Goal: Book appointment/travel/reservation

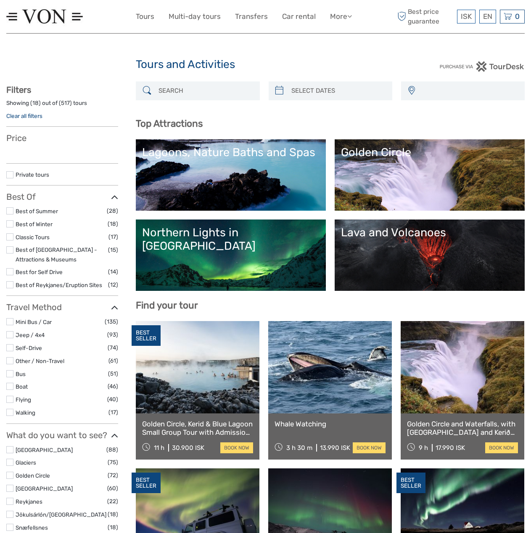
select select
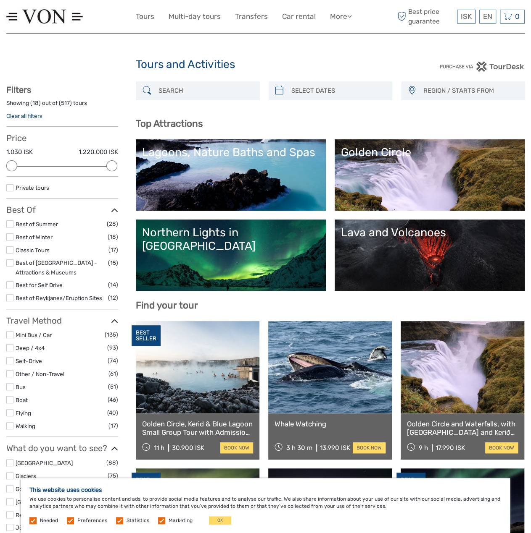
click at [190, 82] on div at bounding box center [197, 90] width 123 height 19
click at [183, 102] on div "REGION / STARTS FROM Capital Region North Reykjanes / Keflavík South Southeast …" at bounding box center [330, 95] width 389 height 28
click at [185, 96] on input "search" at bounding box center [205, 91] width 100 height 15
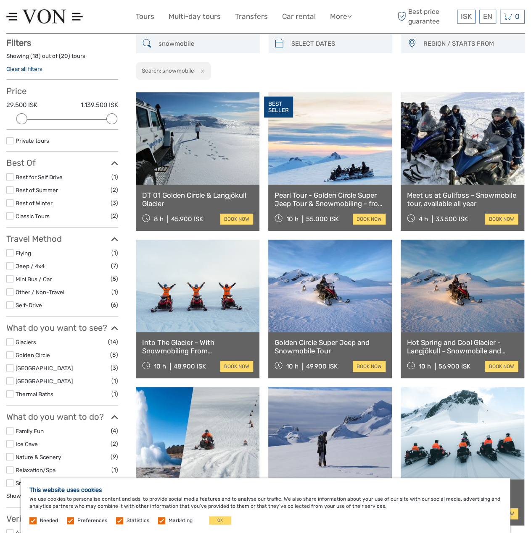
scroll to position [47, 0]
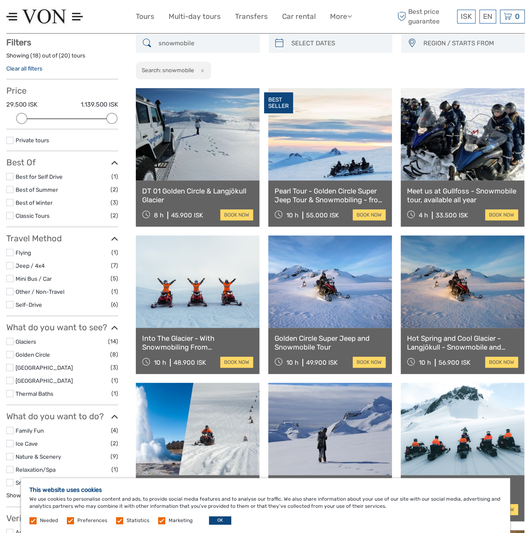
type input "snowmobile"
click at [218, 523] on button "OK" at bounding box center [220, 521] width 22 height 8
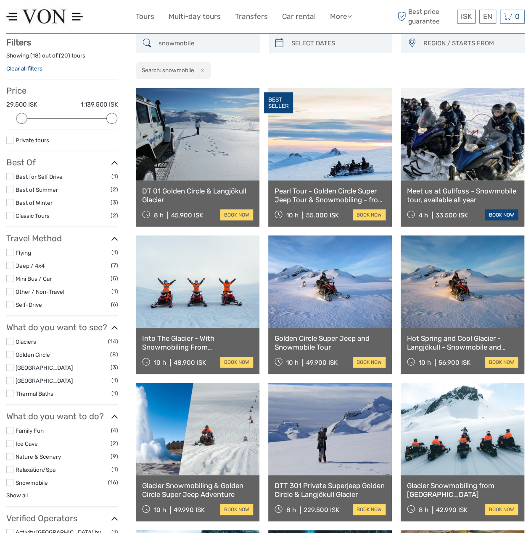
click at [497, 219] on link "book now" at bounding box center [501, 215] width 33 height 11
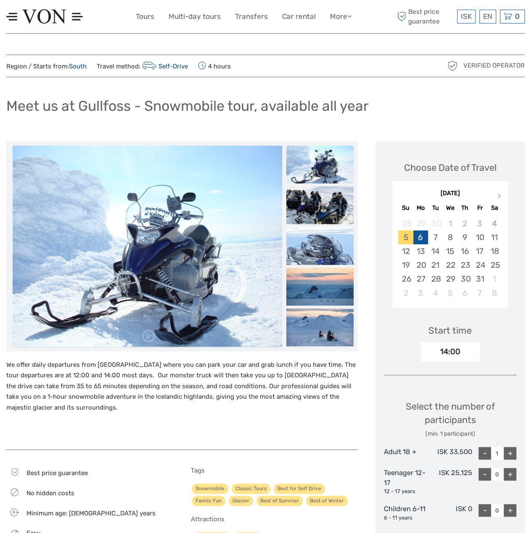
click at [419, 240] on div "6" at bounding box center [420, 238] width 15 height 14
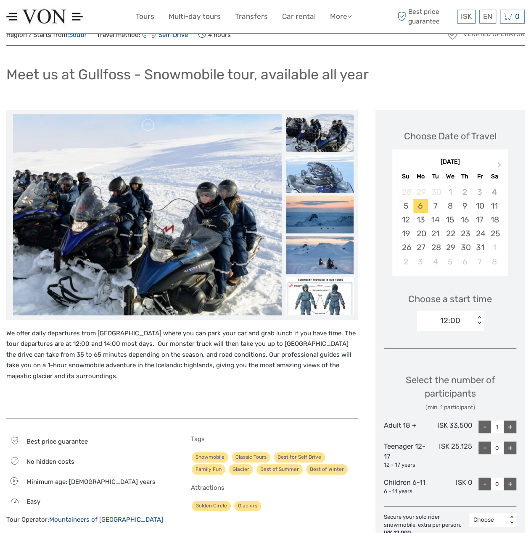
scroll to position [84, 0]
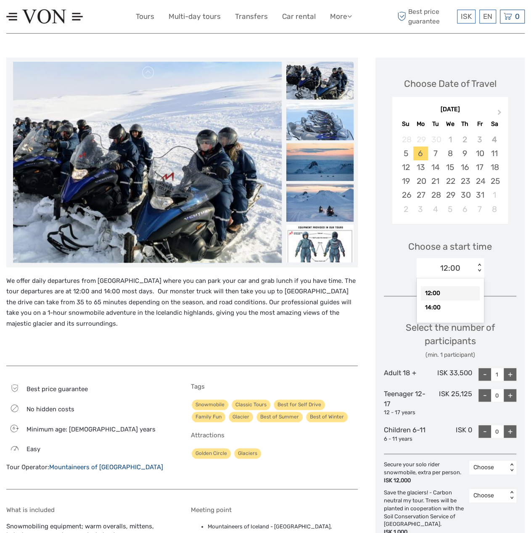
click at [466, 268] on div "12:00" at bounding box center [445, 268] width 58 height 13
click at [372, 337] on div "Best price guarantee No hidden costs 6 Minimum age: 6 years Easy Tour Operator:" at bounding box center [190, 393] width 369 height 671
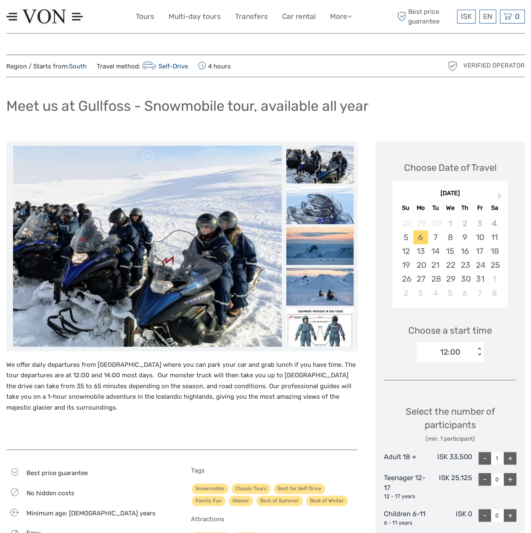
scroll to position [0, 0]
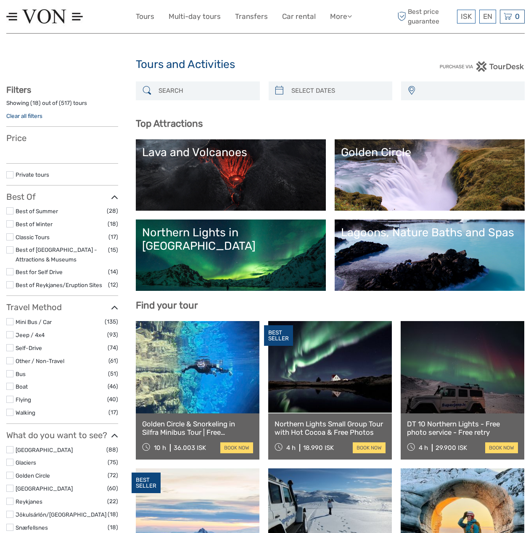
select select
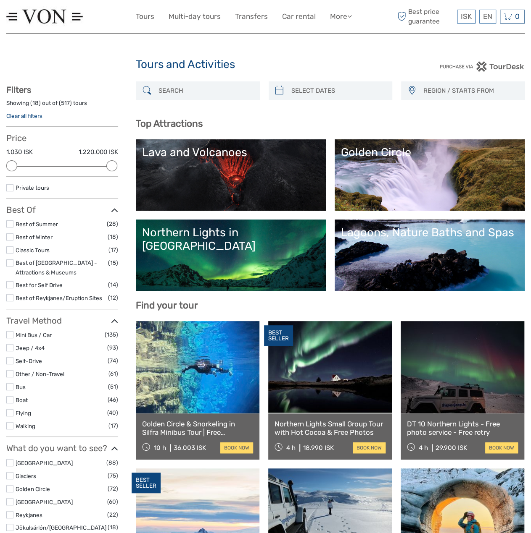
click at [183, 90] on input "search" at bounding box center [205, 91] width 100 height 15
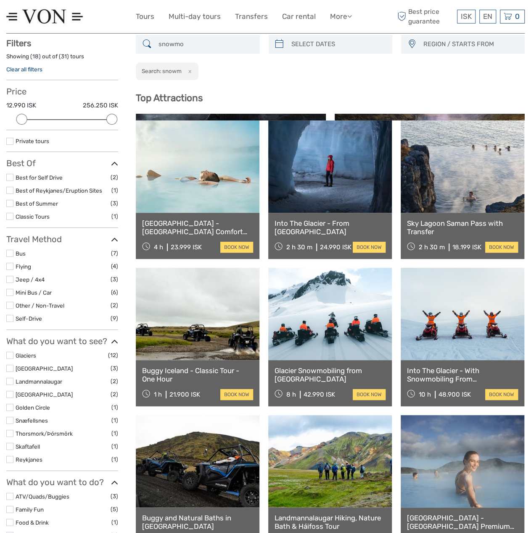
scroll to position [47, 0]
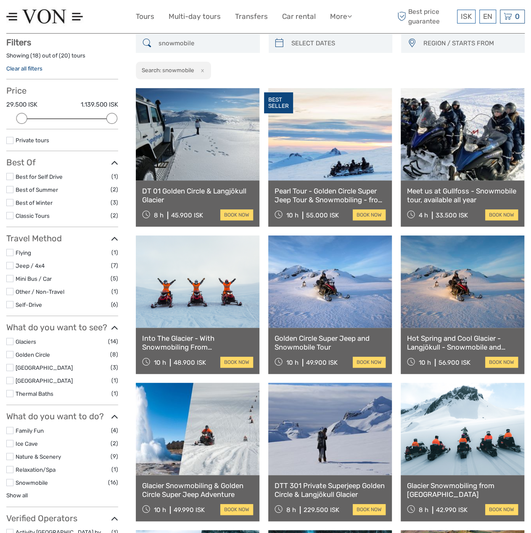
type input "snowmobile"
